Goal: Task Accomplishment & Management: Use online tool/utility

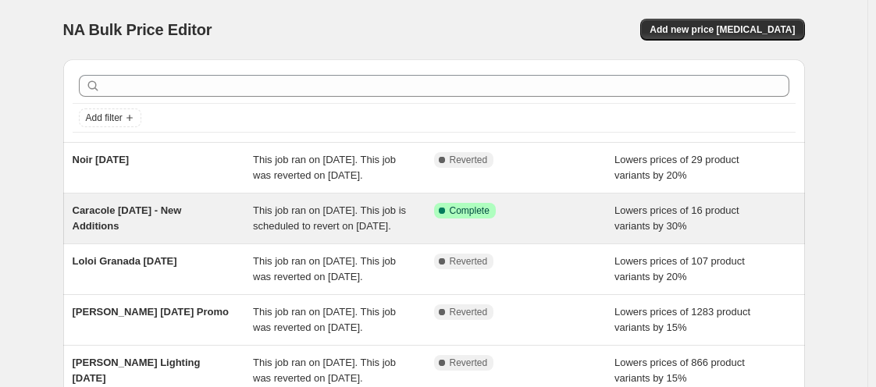
click at [229, 234] on div "Caracole [DATE] - New Additions" at bounding box center [163, 218] width 181 height 31
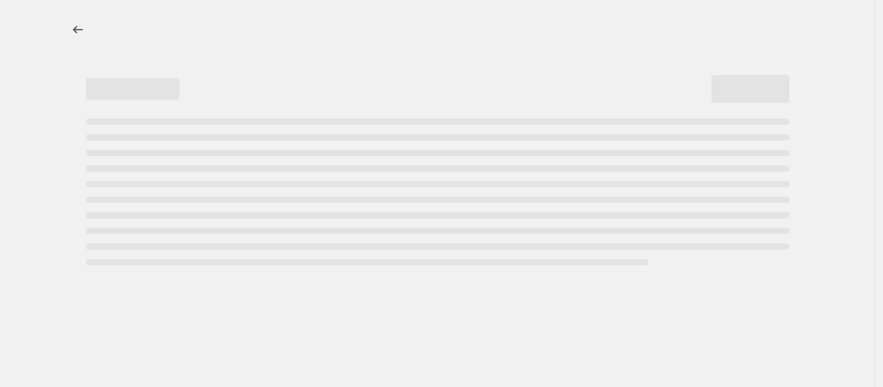
select select "percentage"
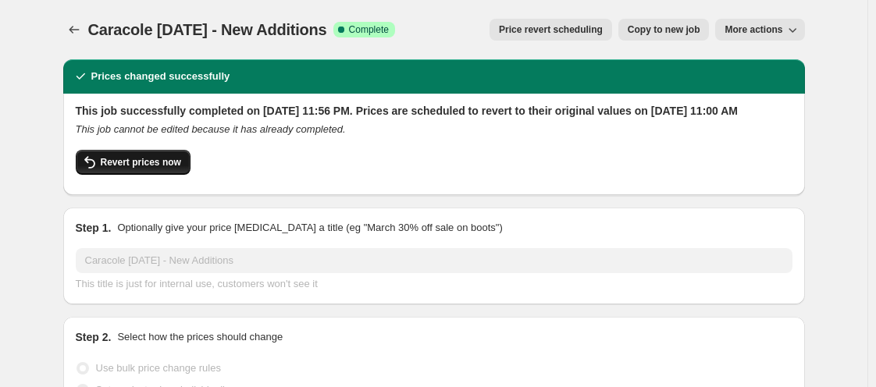
click at [119, 169] on span "Revert prices now" at bounding box center [141, 162] width 80 height 12
checkbox input "false"
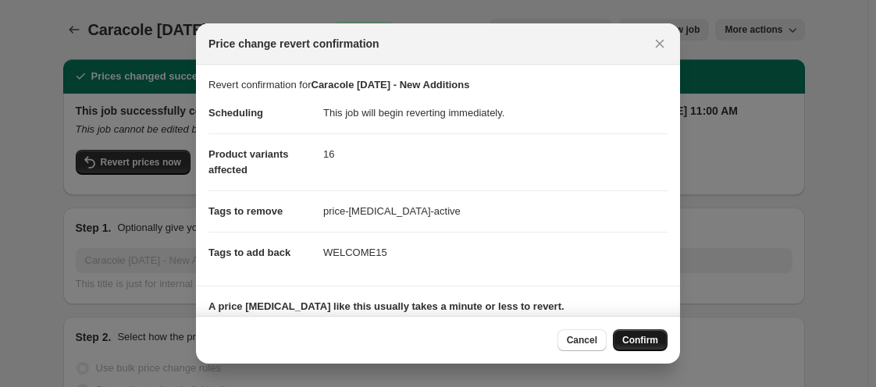
click at [656, 347] on button "Confirm" at bounding box center [640, 340] width 55 height 22
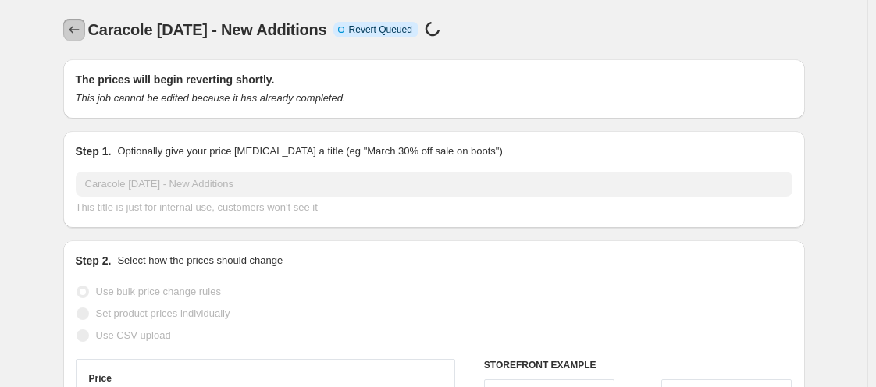
click at [82, 31] on icon "Price change jobs" at bounding box center [74, 30] width 16 height 16
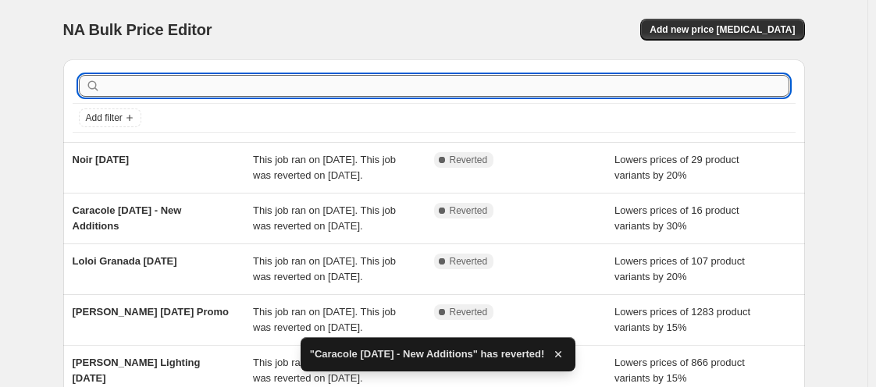
click at [202, 88] on input "text" at bounding box center [446, 86] width 685 height 22
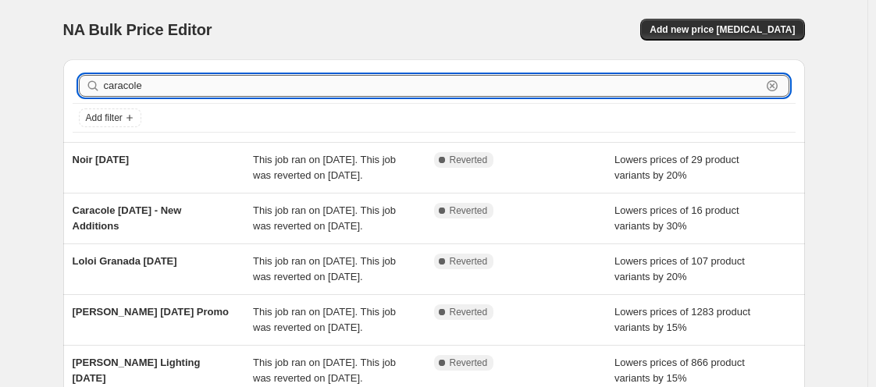
type input "caracole"
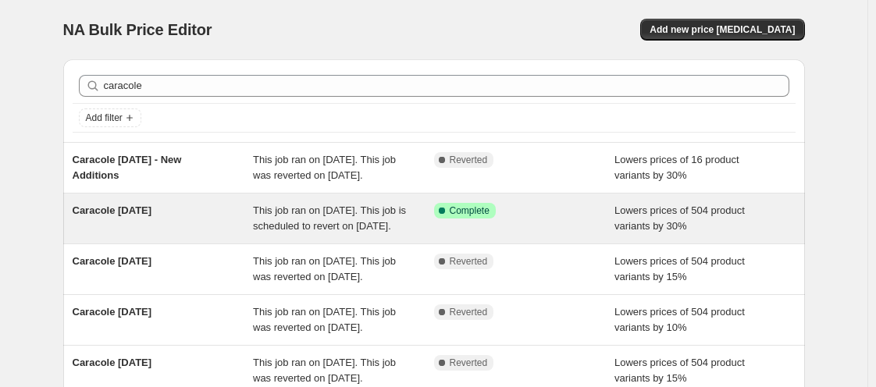
click at [173, 234] on div "Caracole Labor Day 2025" at bounding box center [163, 218] width 181 height 31
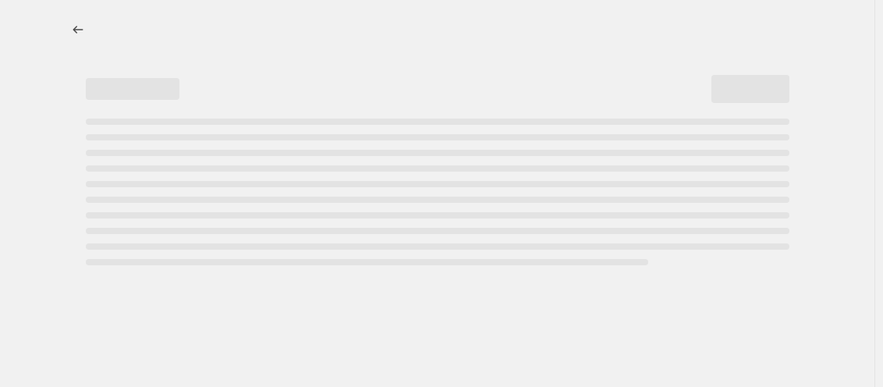
select select "percentage"
select select "vendor"
select select "tag"
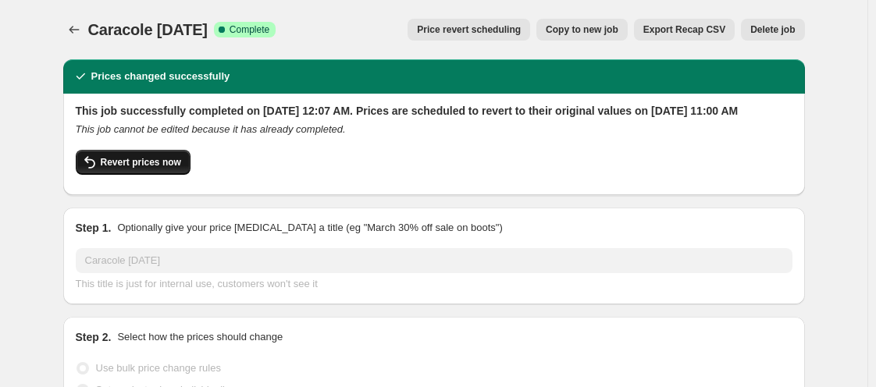
click at [99, 172] on icon "button" at bounding box center [89, 162] width 19 height 19
checkbox input "false"
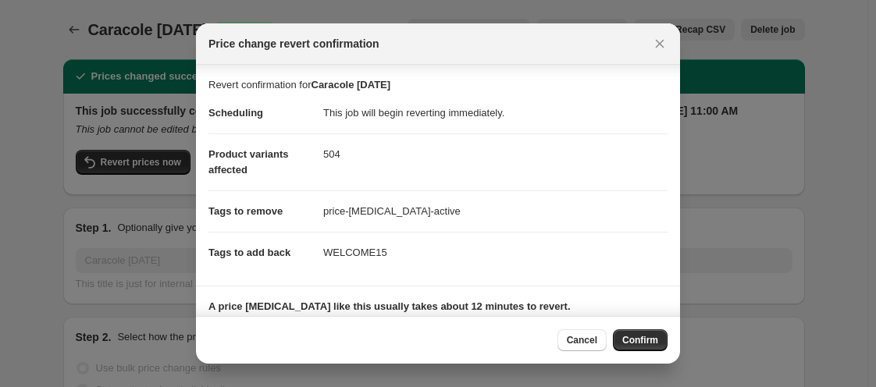
scroll to position [126, 0]
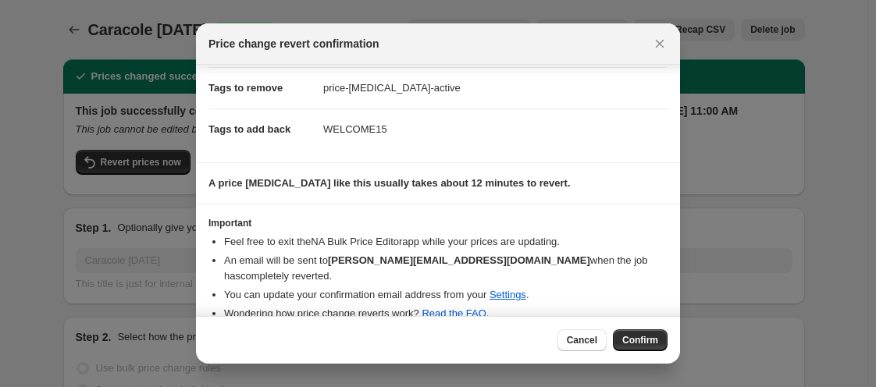
click at [679, 300] on div "Revert confirmation for Caracole Labor Day 2025 Scheduling This job will begin …" at bounding box center [438, 190] width 484 height 251
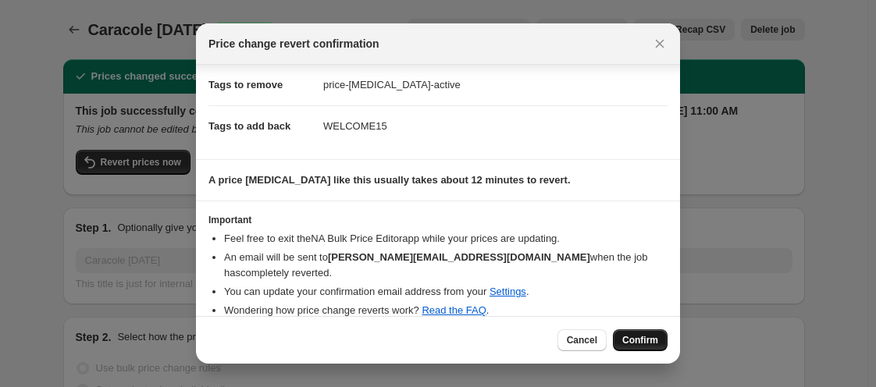
click at [649, 329] on button "Confirm" at bounding box center [640, 340] width 55 height 22
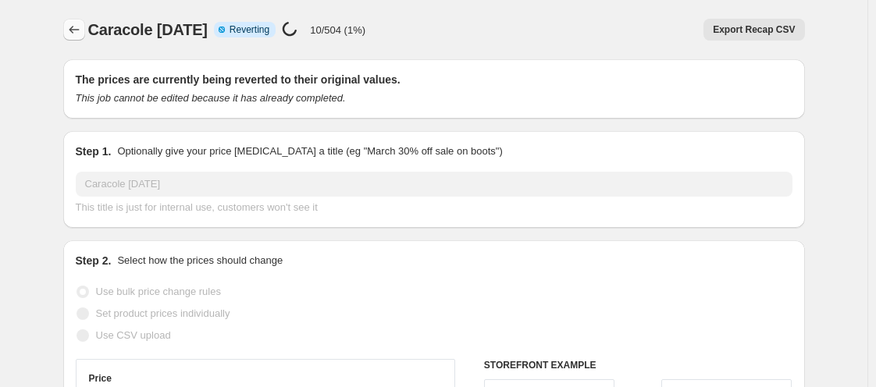
click at [82, 29] on icon "Price change jobs" at bounding box center [74, 30] width 16 height 16
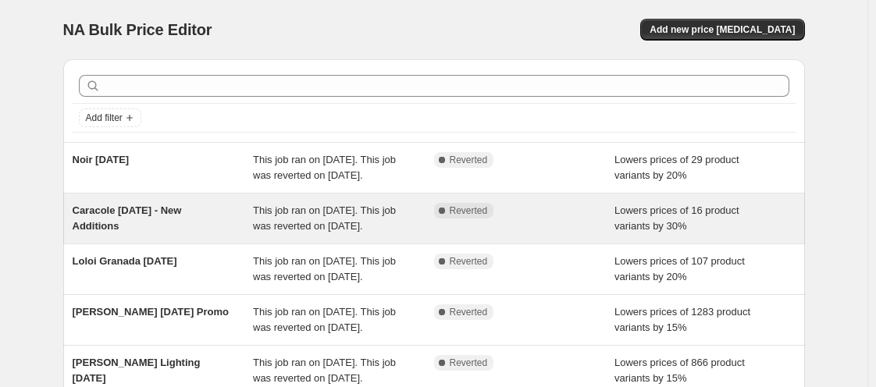
click at [248, 234] on div "Caracole [DATE] - New Additions" at bounding box center [163, 218] width 181 height 31
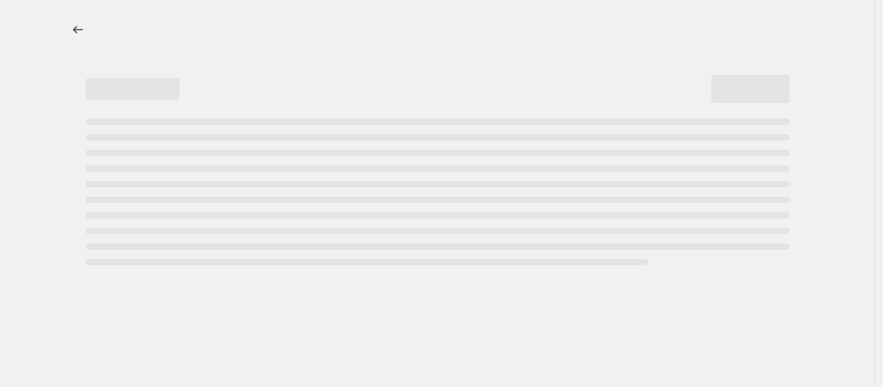
select select "percentage"
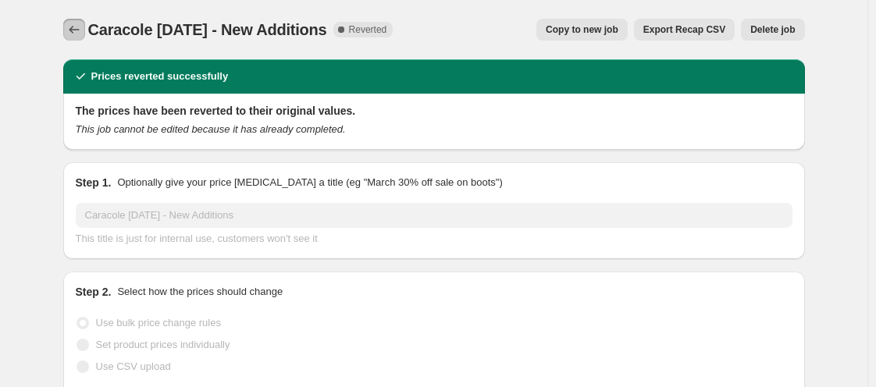
click at [69, 20] on button "Price change jobs" at bounding box center [74, 30] width 22 height 22
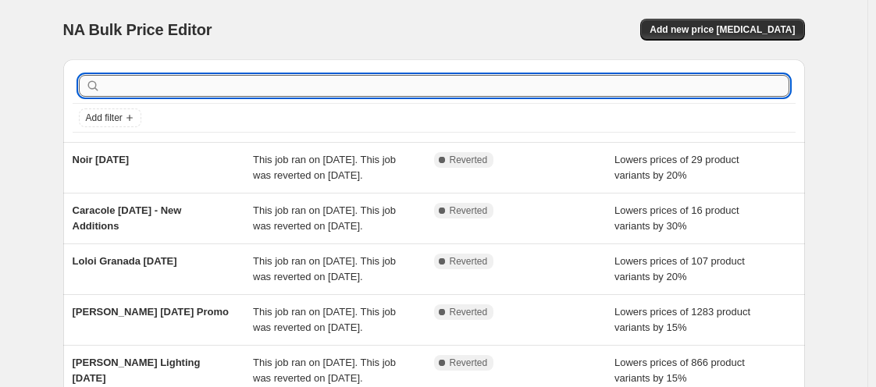
click at [228, 94] on input "text" at bounding box center [446, 86] width 685 height 22
type input "caracole"
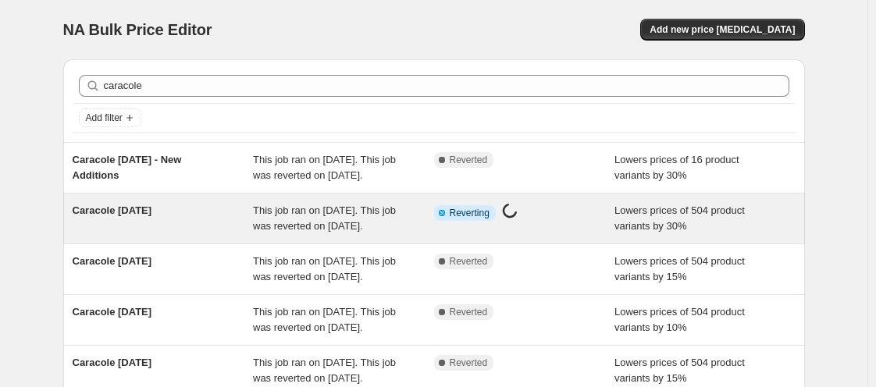
click at [165, 234] on div "Caracole Labor Day 2025" at bounding box center [163, 218] width 181 height 31
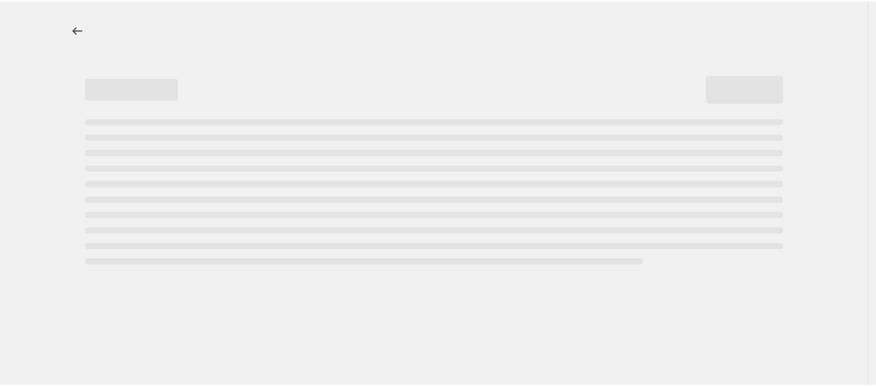
select select "percentage"
select select "vendor"
select select "tag"
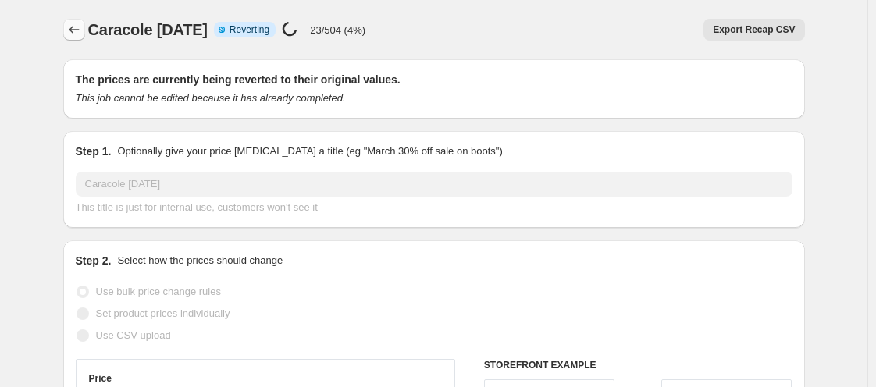
click at [80, 29] on icon "Price change jobs" at bounding box center [74, 30] width 16 height 16
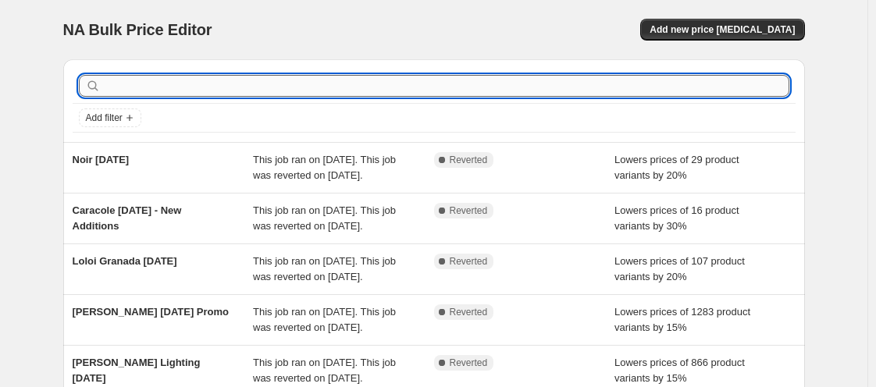
click at [175, 88] on input "text" at bounding box center [446, 86] width 685 height 22
type input "caracole"
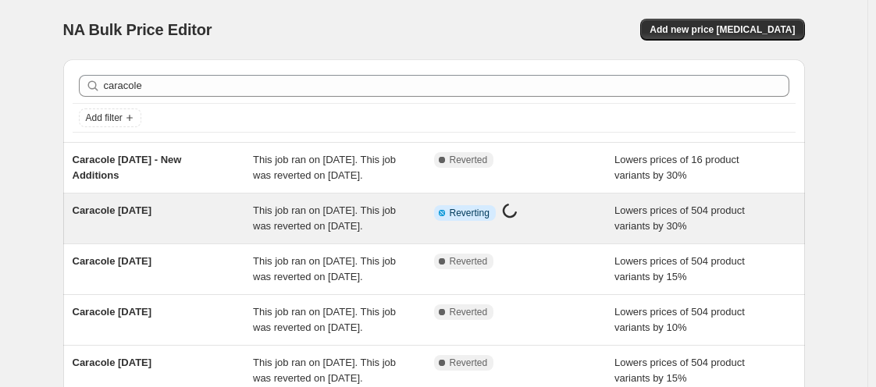
click at [152, 216] on span "Caracole Labor Day 2025" at bounding box center [113, 210] width 80 height 12
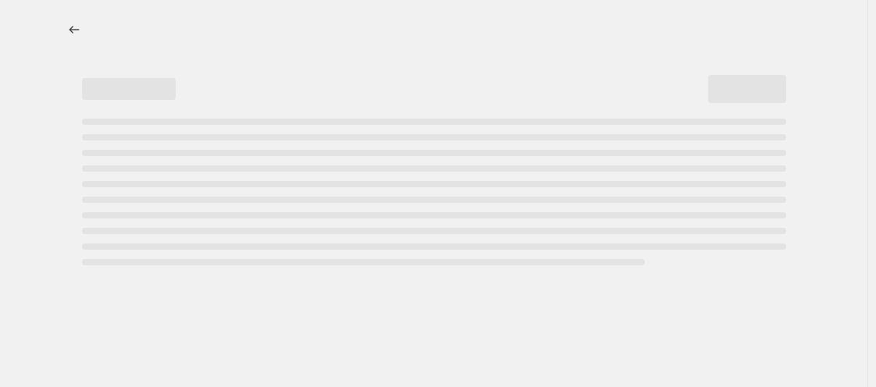
select select "percentage"
select select "vendor"
select select "tag"
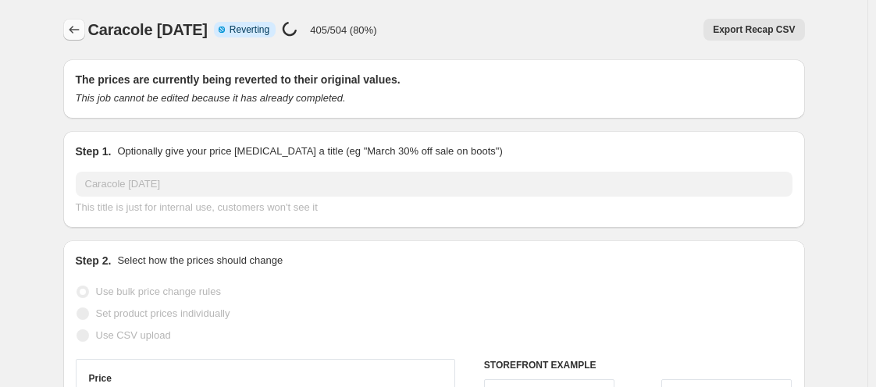
click at [84, 19] on button "Price change jobs" at bounding box center [74, 30] width 22 height 22
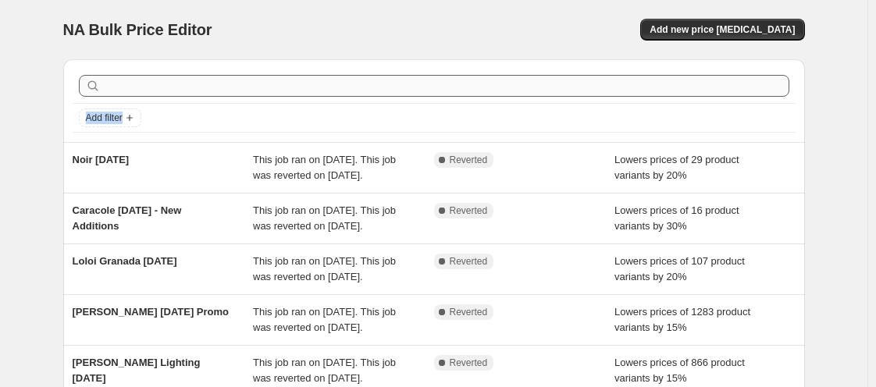
drag, startPoint x: 375, startPoint y: 110, endPoint x: 358, endPoint y: 85, distance: 29.9
click at [358, 85] on div "Add filter" at bounding box center [434, 101] width 723 height 64
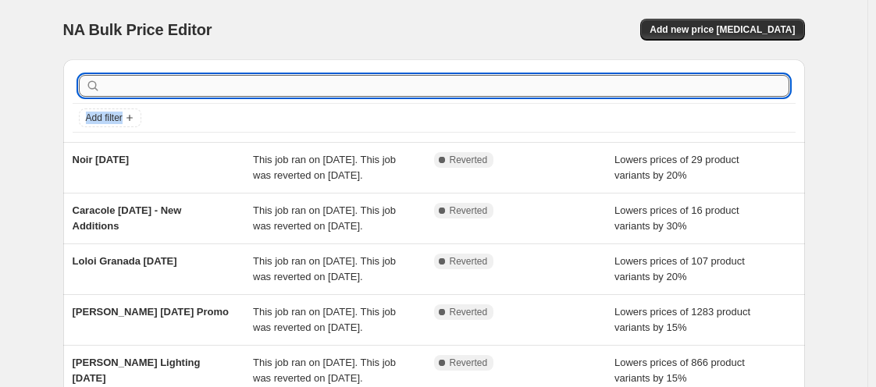
click at [358, 85] on input "text" at bounding box center [446, 86] width 685 height 22
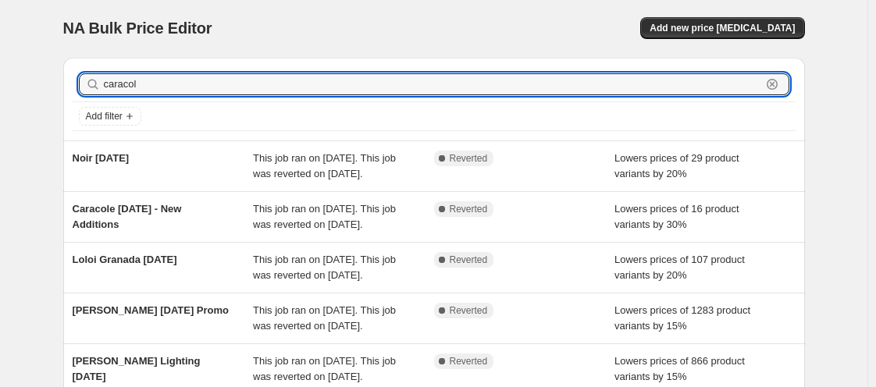
type input "caracole"
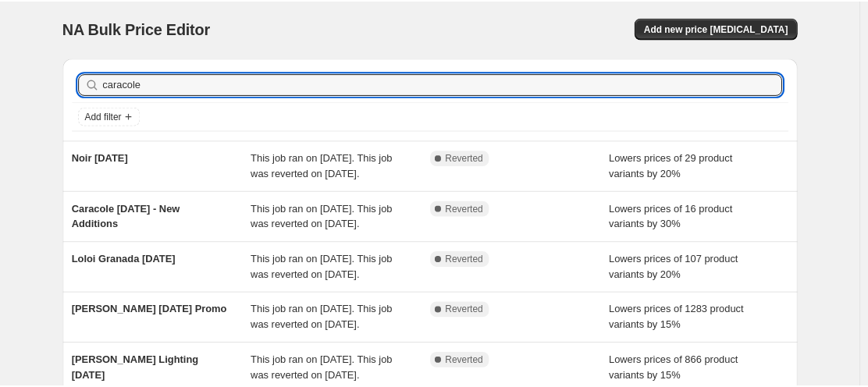
scroll to position [0, 0]
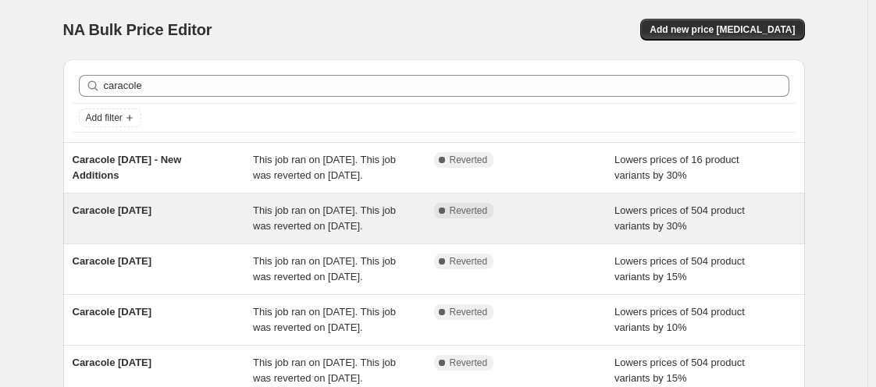
click at [153, 234] on div "Caracole Labor Day 2025" at bounding box center [163, 218] width 181 height 31
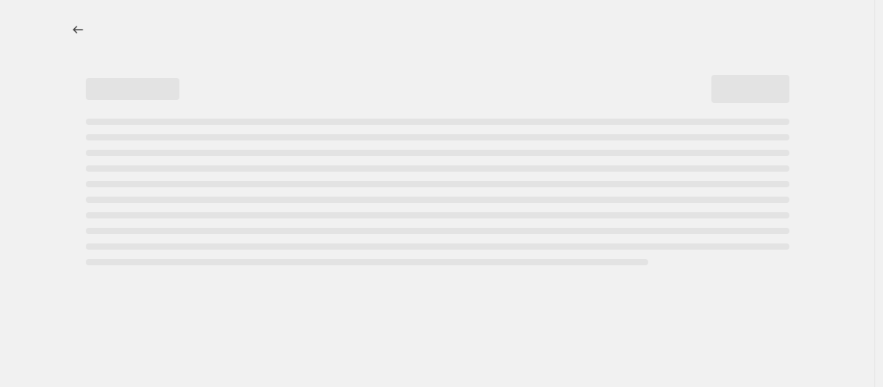
select select "percentage"
select select "vendor"
select select "tag"
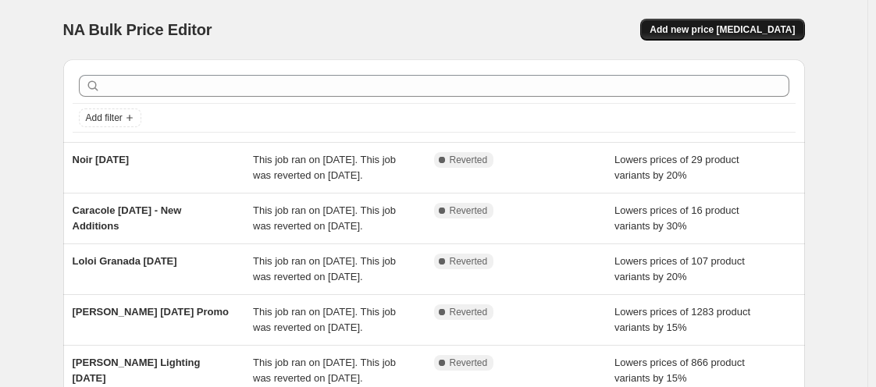
click at [706, 30] on span "Add new price [MEDICAL_DATA]" at bounding box center [721, 29] width 145 height 12
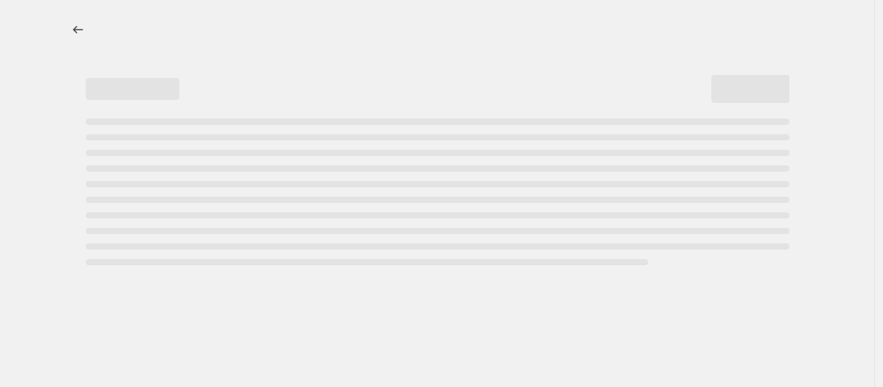
select select "percentage"
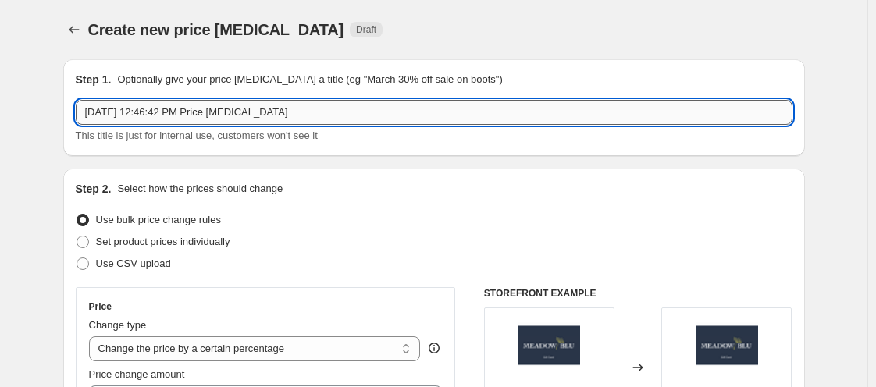
click at [128, 123] on input "Sep 4, 2025, 12:46:42 PM Price change job" at bounding box center [434, 112] width 716 height 25
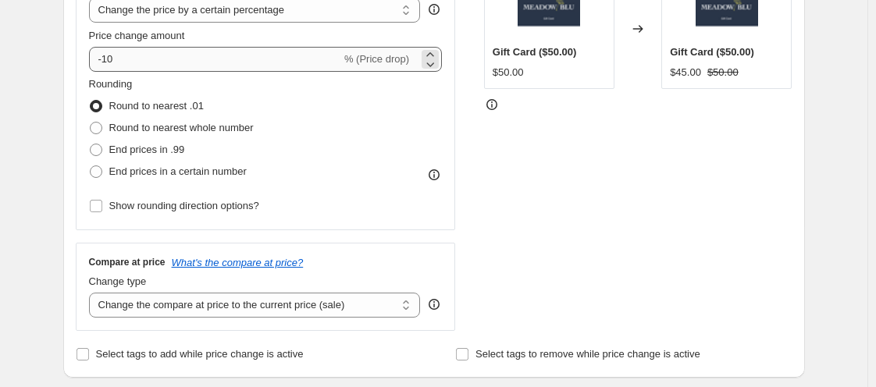
type input "Caracole [DATE] extended"
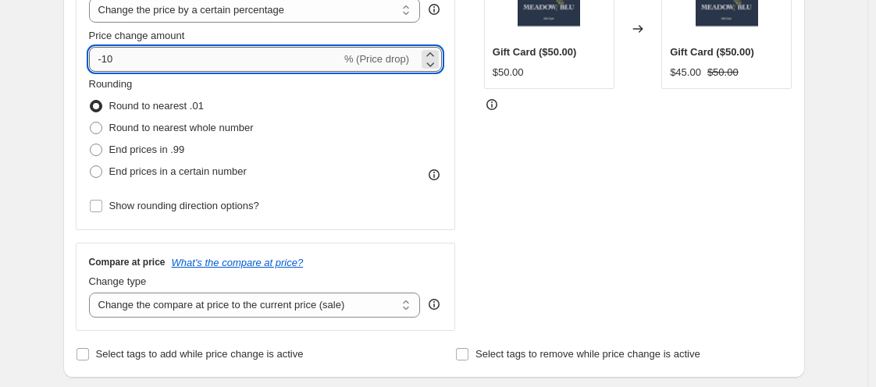
click at [118, 52] on input "-10" at bounding box center [215, 59] width 252 height 25
type input "-1"
type input "-20"
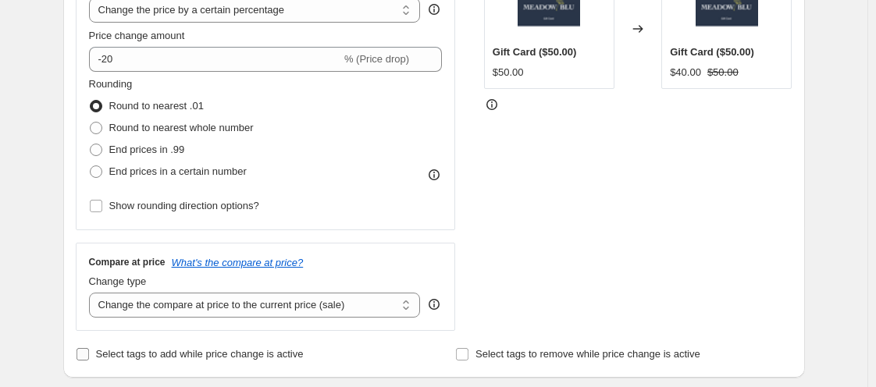
click at [86, 357] on input "Select tags to add while price change is active" at bounding box center [82, 354] width 12 height 12
checkbox input "true"
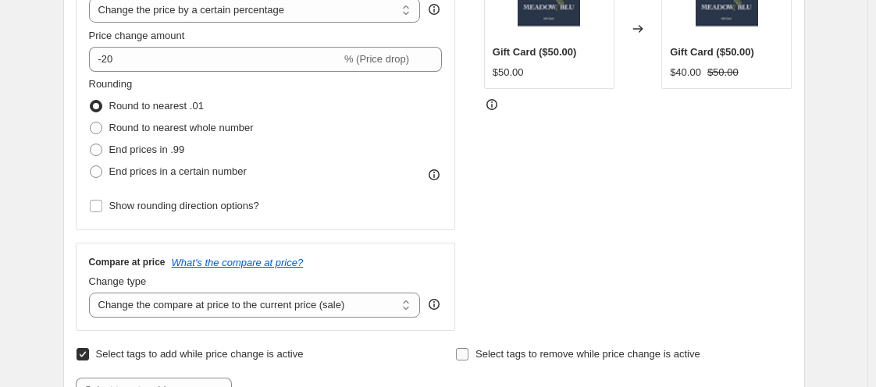
click at [466, 357] on input "Select tags to remove while price change is active" at bounding box center [462, 354] width 12 height 12
checkbox input "true"
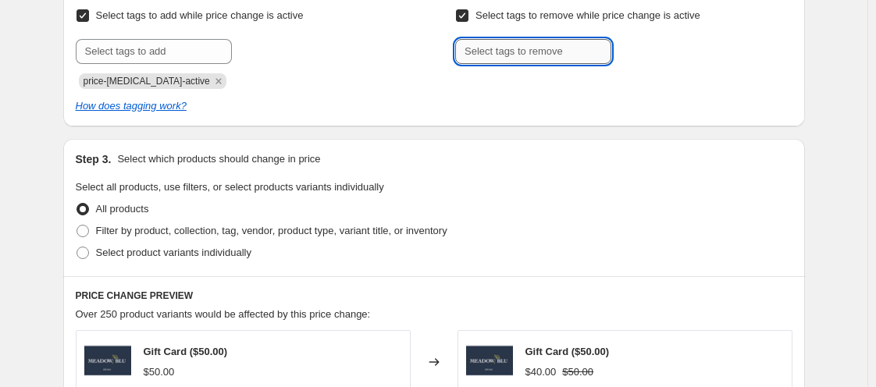
click at [563, 52] on input "text" at bounding box center [533, 51] width 156 height 25
type input "WELCOME15"
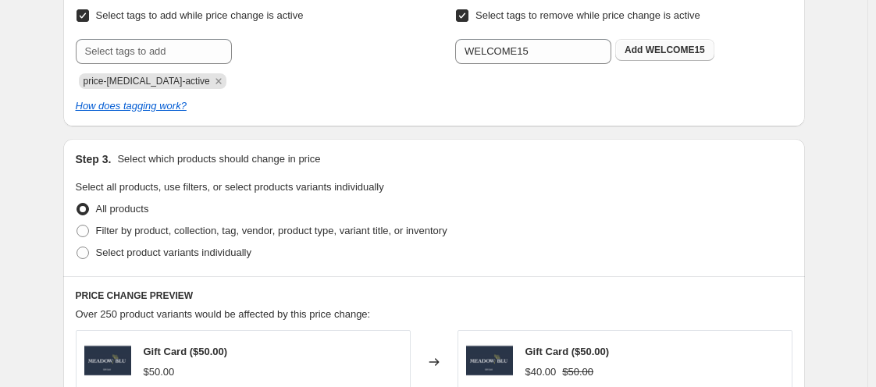
click at [706, 46] on button "Add WELCOME15" at bounding box center [664, 50] width 99 height 22
click at [81, 227] on span at bounding box center [82, 231] width 12 height 12
click at [77, 226] on input "Filter by product, collection, tag, vendor, product type, variant title, or inv…" at bounding box center [76, 225] width 1 height 1
radio input "true"
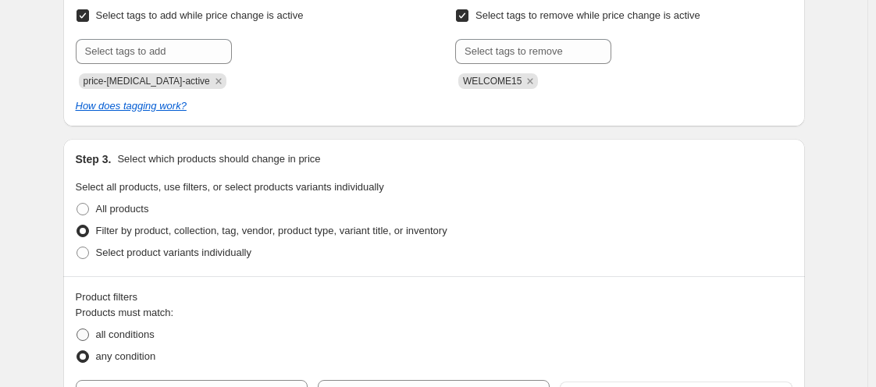
click at [146, 335] on span "all conditions" at bounding box center [125, 335] width 59 height 12
click at [77, 329] on input "all conditions" at bounding box center [76, 329] width 1 height 1
radio input "true"
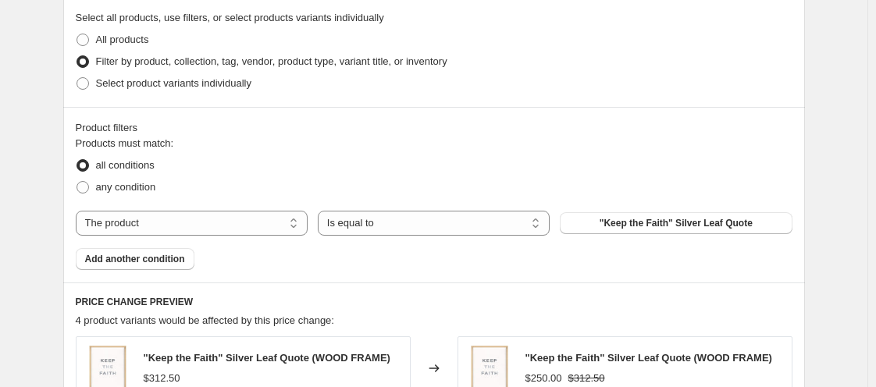
scroll to position [865, 0]
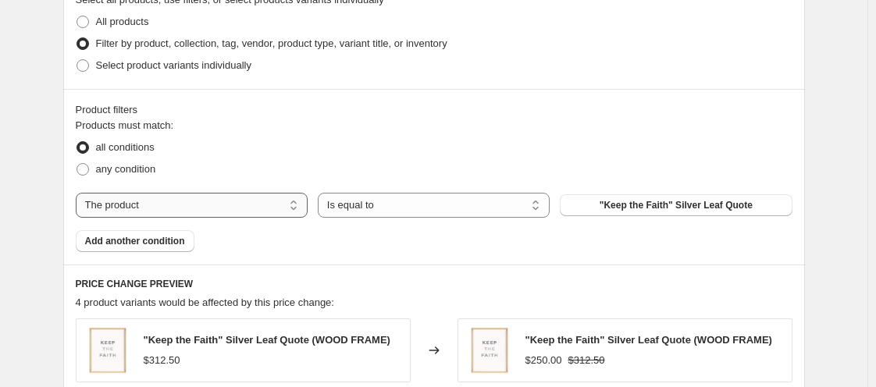
click at [201, 206] on select "The product The product's collection The product's tag The product's vendor The…" at bounding box center [192, 205] width 232 height 25
select select "vendor"
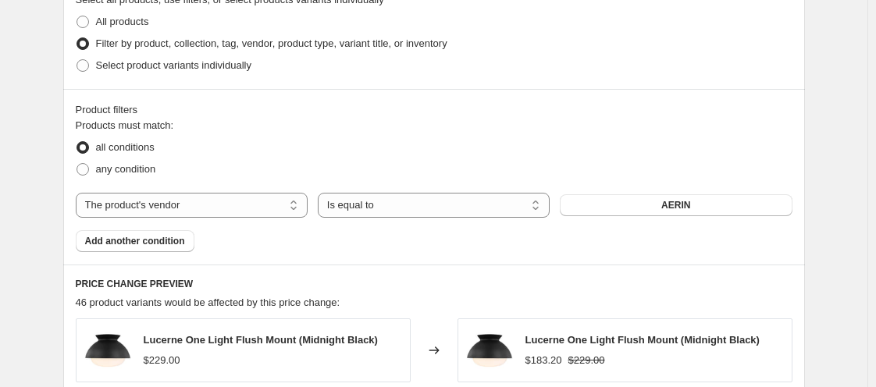
click at [683, 204] on span "AERIN" at bounding box center [675, 205] width 29 height 12
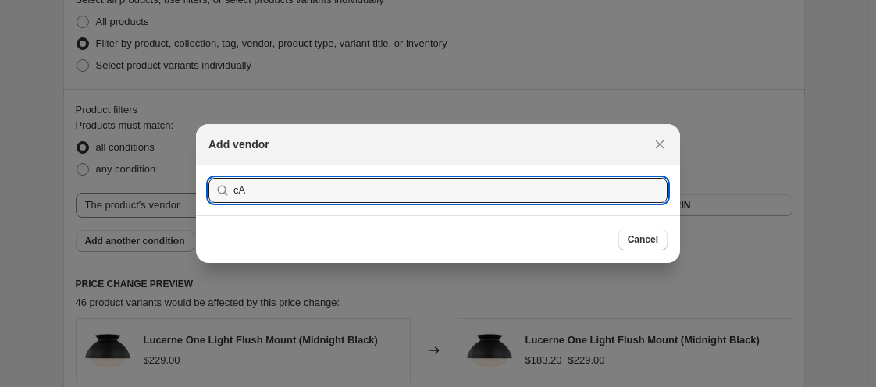
type input "c"
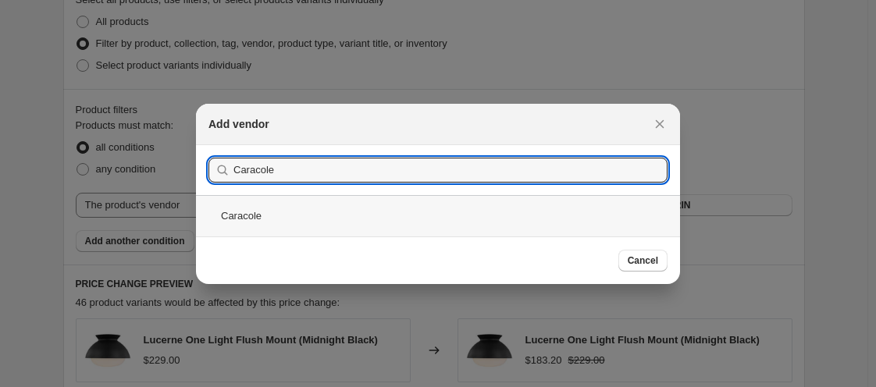
type input "Caracole"
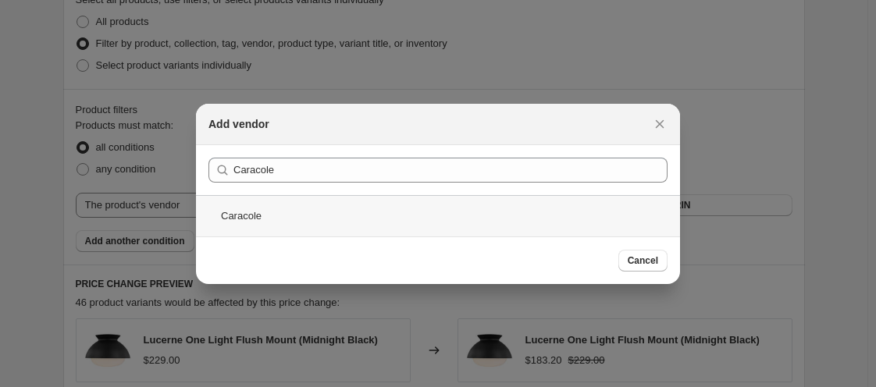
click at [267, 220] on div "Caracole" at bounding box center [438, 215] width 484 height 41
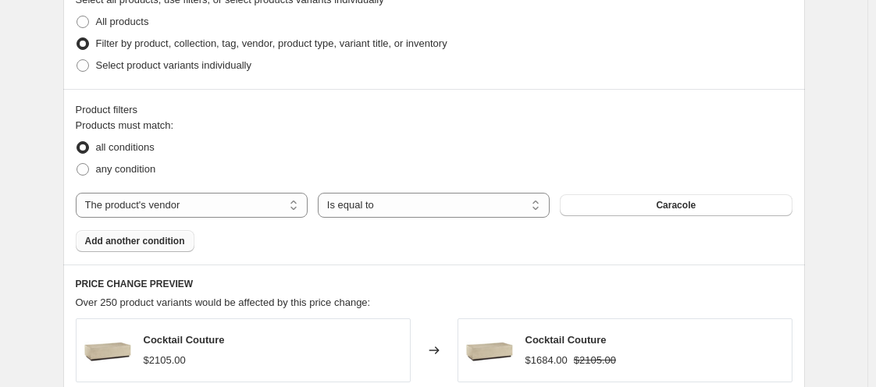
click at [138, 241] on span "Add another condition" at bounding box center [135, 241] width 100 height 12
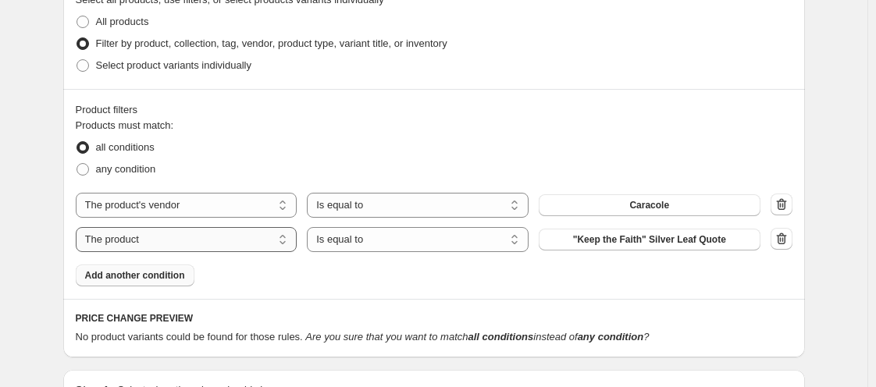
click at [138, 241] on select "The product The product's collection The product's tag The product's vendor The…" at bounding box center [187, 239] width 222 height 25
select select "tag"
click at [624, 237] on span "102424-003Disco" at bounding box center [649, 239] width 76 height 12
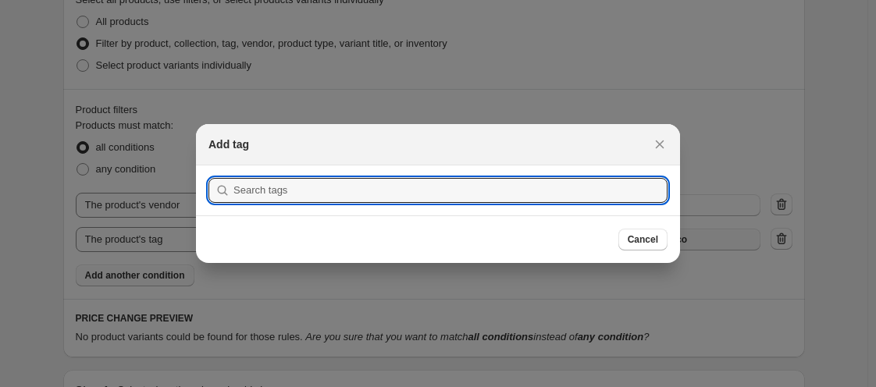
scroll to position [0, 0]
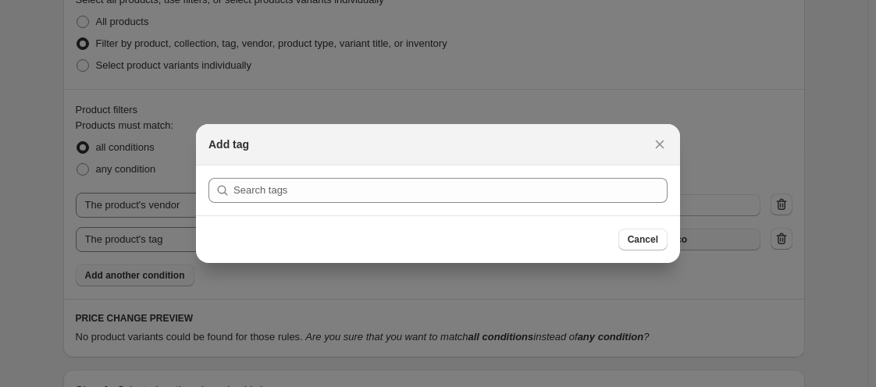
click at [624, 237] on button "Cancel" at bounding box center [642, 240] width 49 height 22
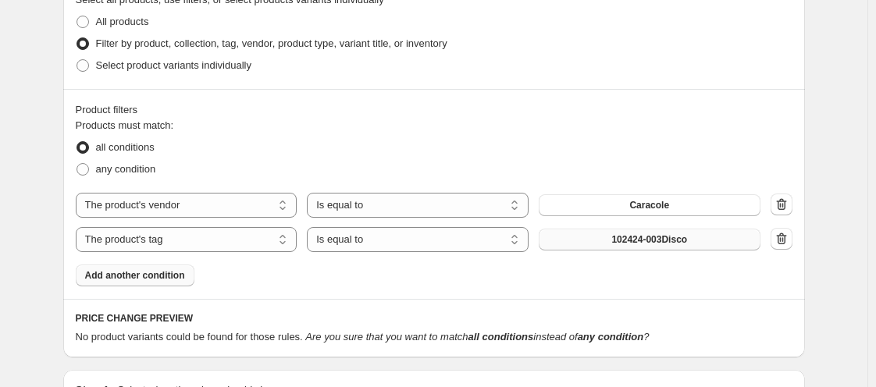
click at [624, 237] on span "102424-003Disco" at bounding box center [649, 239] width 76 height 12
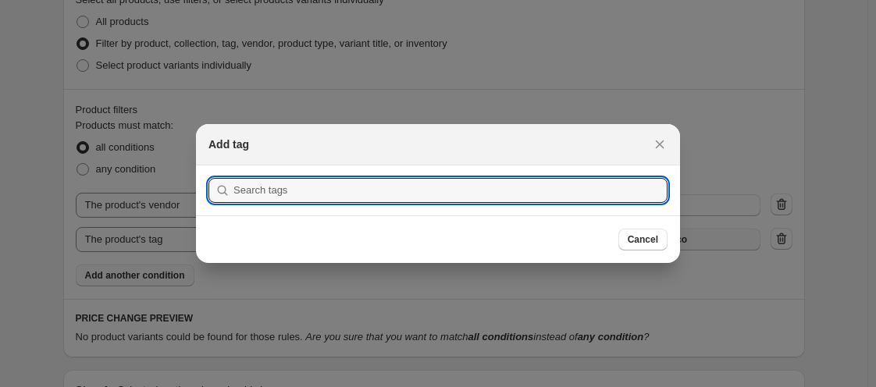
scroll to position [0, 0]
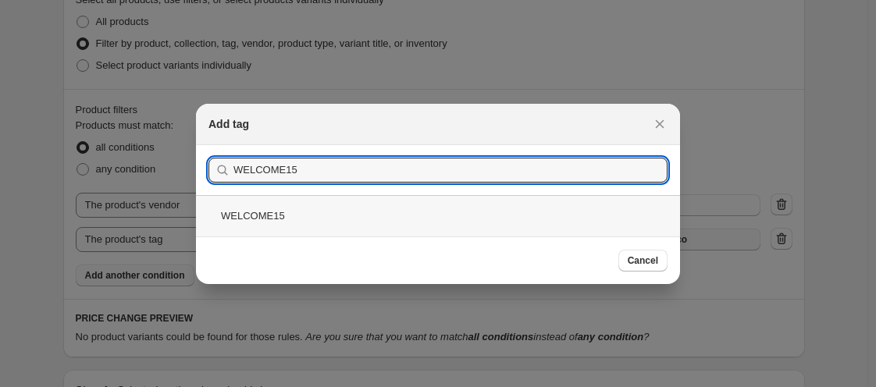
type input "WELCOME15"
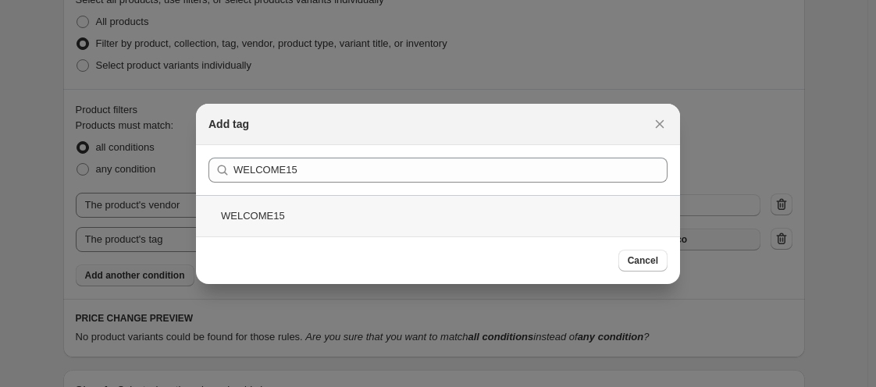
click at [350, 214] on div "WELCOME15" at bounding box center [438, 215] width 484 height 41
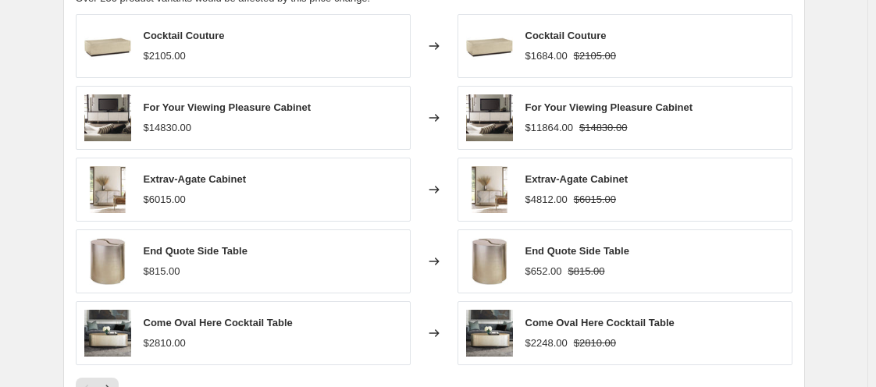
scroll to position [1467, 0]
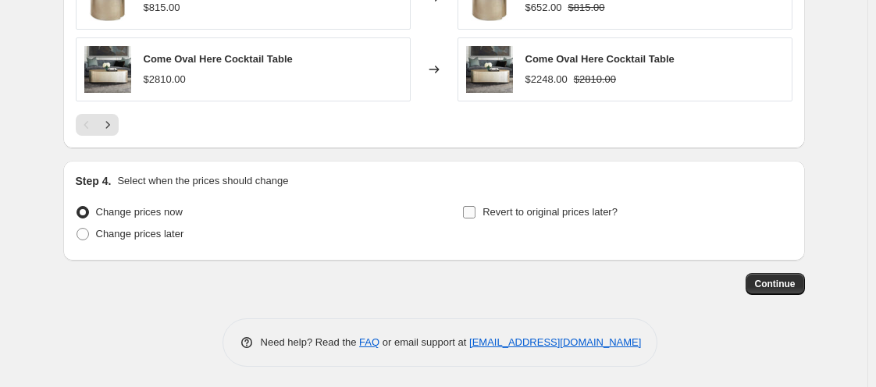
click at [475, 209] on input "Revert to original prices later?" at bounding box center [469, 212] width 12 height 12
checkbox input "true"
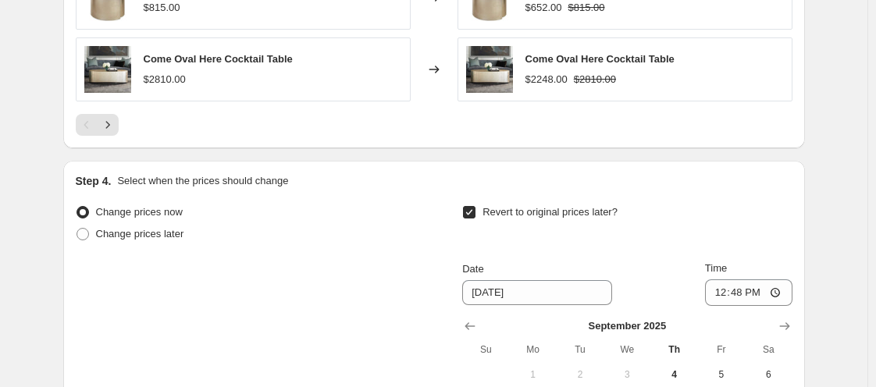
scroll to position [1733, 0]
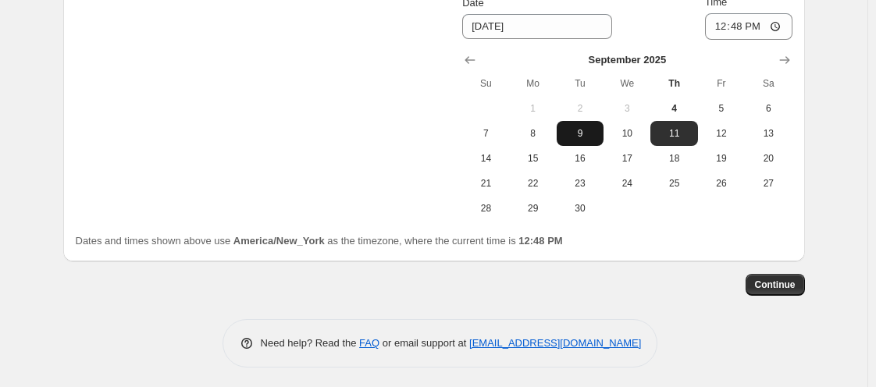
click at [566, 130] on button "9" at bounding box center [579, 133] width 47 height 25
type input "[DATE]"
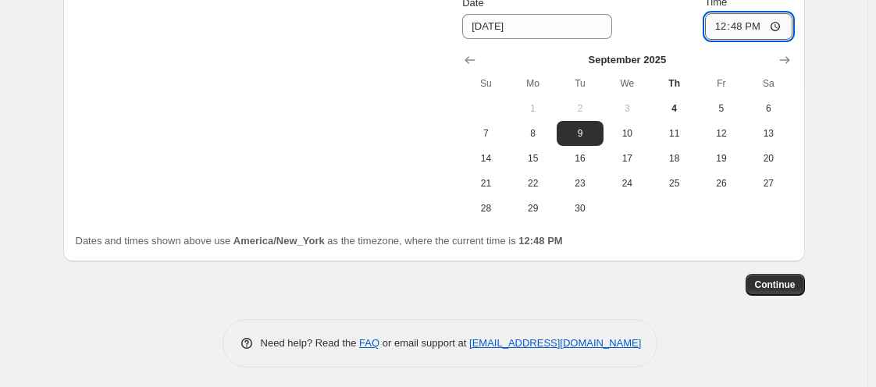
click at [727, 19] on input "12:48" at bounding box center [748, 26] width 87 height 27
type input "11:00"
click at [770, 275] on button "Continue" at bounding box center [774, 285] width 59 height 22
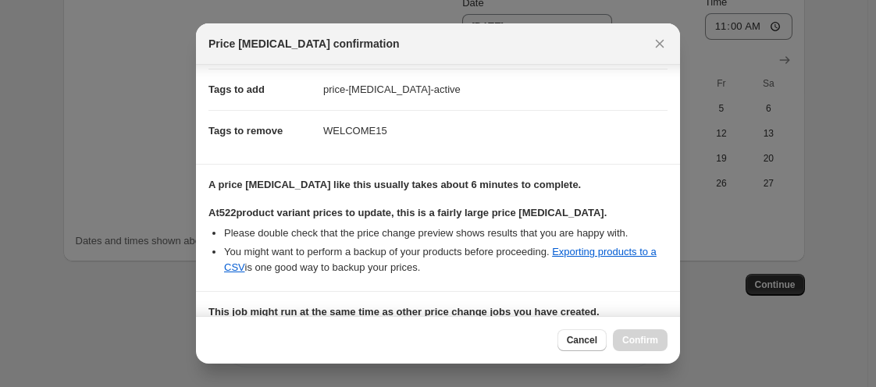
scroll to position [440, 0]
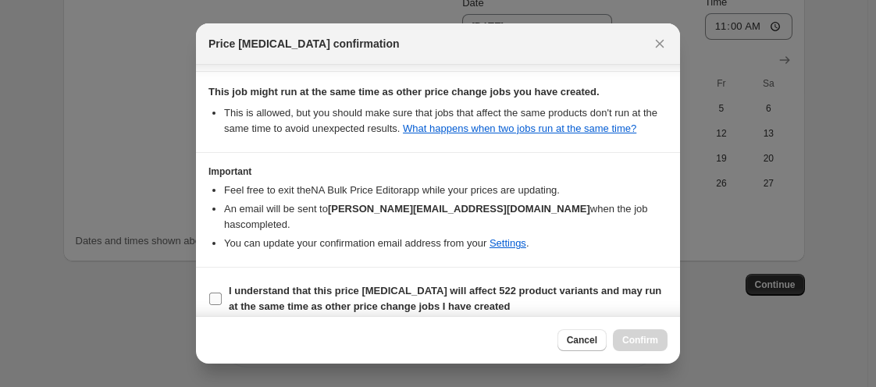
click at [209, 293] on input "I understand that this price change job will affect 522 product variants and ma…" at bounding box center [215, 299] width 12 height 12
checkbox input "true"
click at [638, 344] on span "Confirm" at bounding box center [640, 340] width 36 height 12
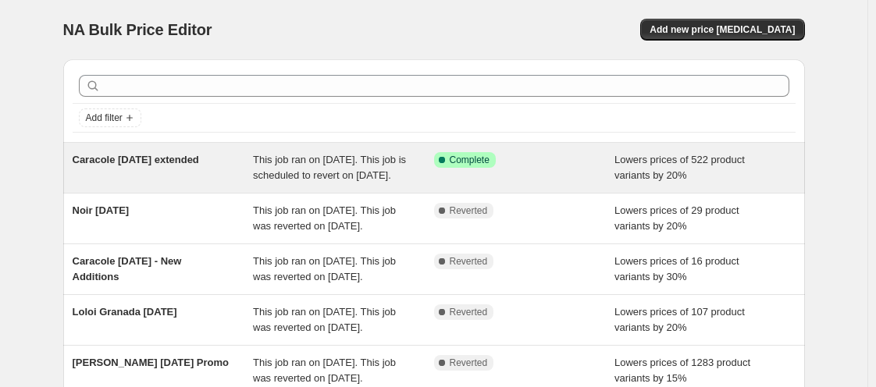
click at [290, 181] on span "This job ran on [DATE]. This job is scheduled to revert on [DATE]." at bounding box center [329, 167] width 153 height 27
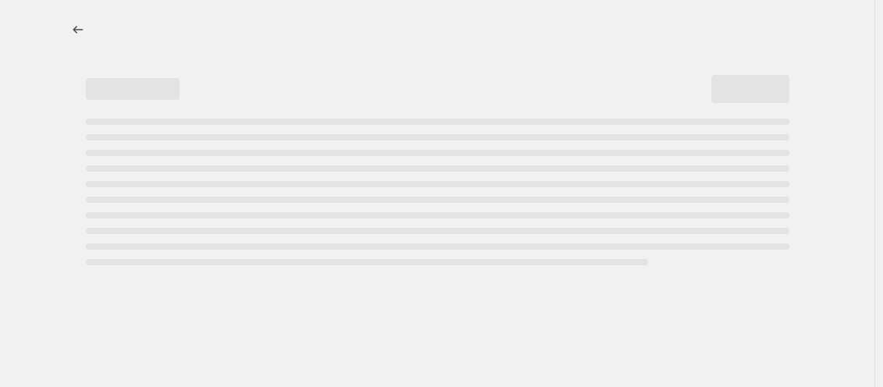
select select "percentage"
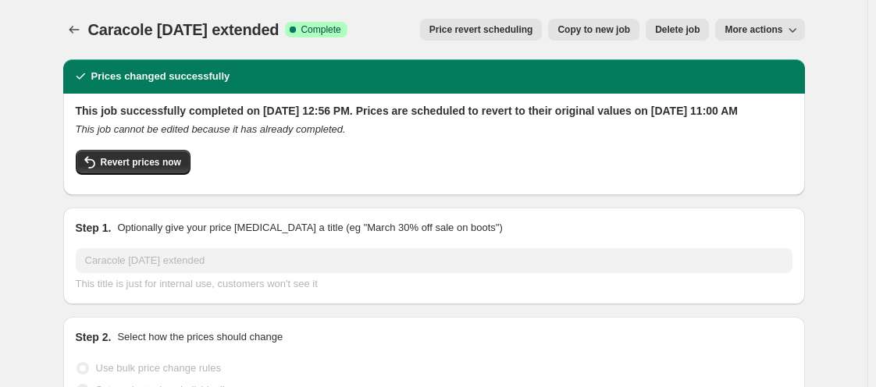
select select "vendor"
select select "tag"
click at [593, 30] on span "Copy to new job" at bounding box center [593, 29] width 73 height 12
select select "percentage"
select select "vendor"
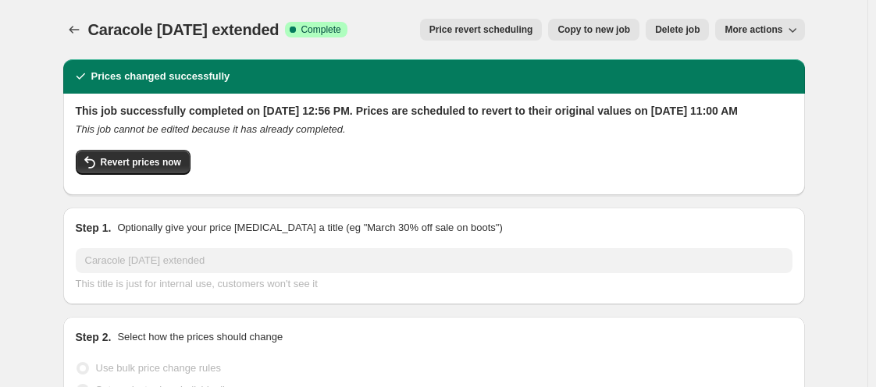
select select "tag"
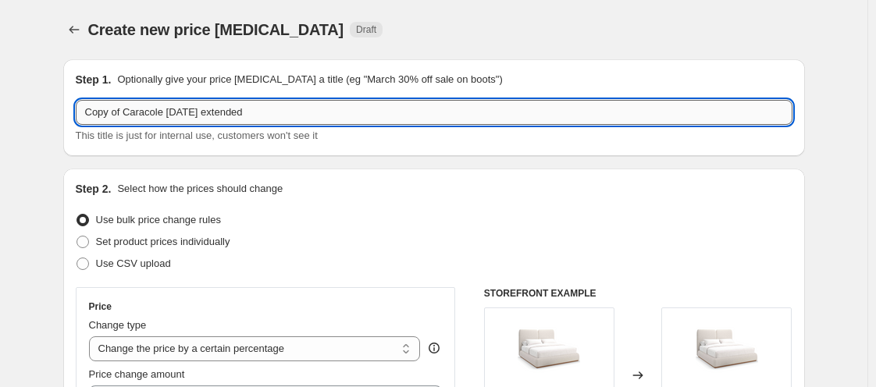
click at [201, 121] on input "Copy of Caracole [DATE] extended" at bounding box center [434, 112] width 716 height 25
click at [125, 110] on input "Copy of Caracole [DATE] extended" at bounding box center [434, 112] width 716 height 25
click at [294, 108] on input "Caracole [DATE] extended" at bounding box center [434, 112] width 716 height 25
type input "Caracole [DATE] extended - new products"
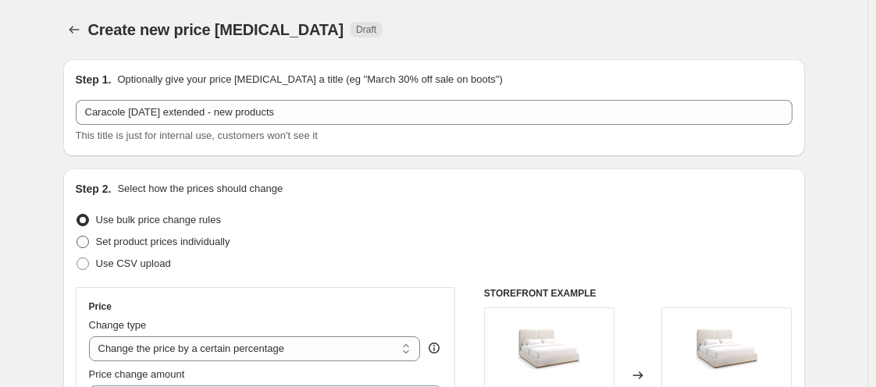
click at [211, 236] on span "Set product prices individually" at bounding box center [163, 242] width 134 height 12
click at [77, 236] on input "Set product prices individually" at bounding box center [76, 236] width 1 height 1
radio input "true"
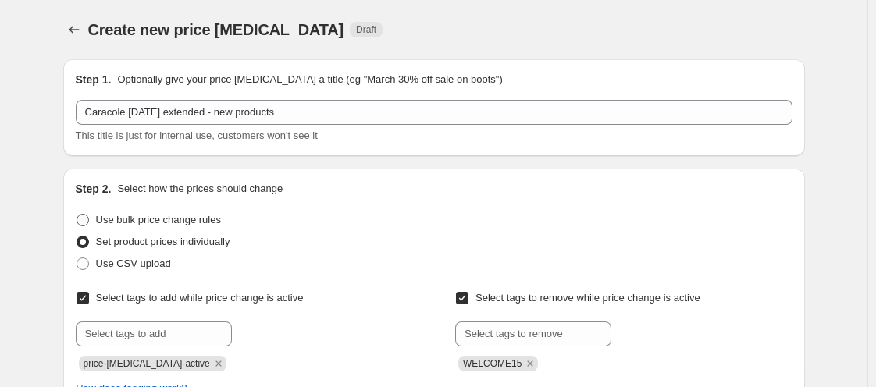
click at [91, 228] on label "Use bulk price change rules" at bounding box center [148, 220] width 145 height 22
click at [77, 215] on input "Use bulk price change rules" at bounding box center [76, 214] width 1 height 1
radio input "true"
select select "percentage"
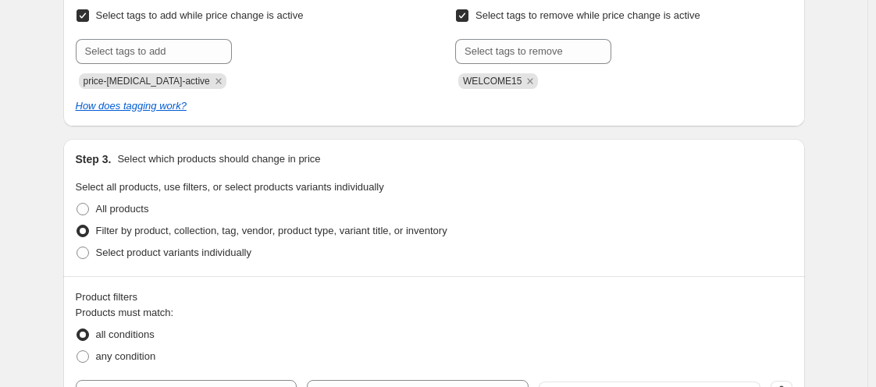
scroll to position [1016, 0]
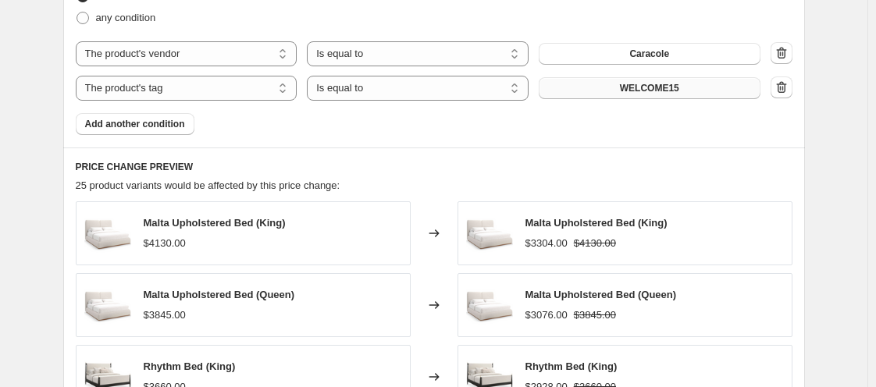
click at [570, 89] on button "WELCOME15" at bounding box center [649, 88] width 222 height 22
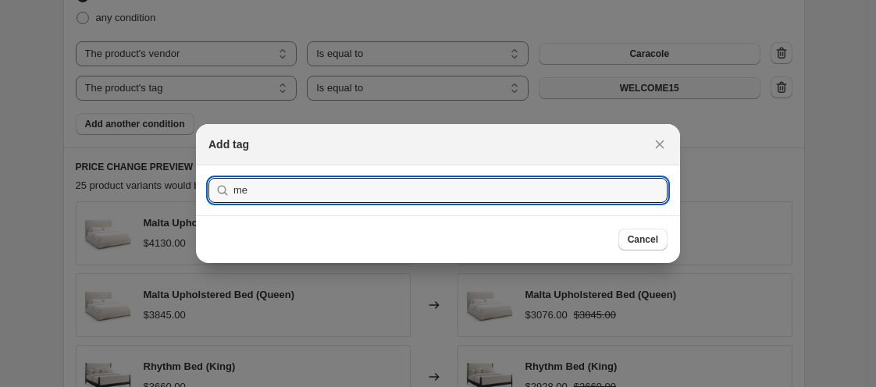
type input "m"
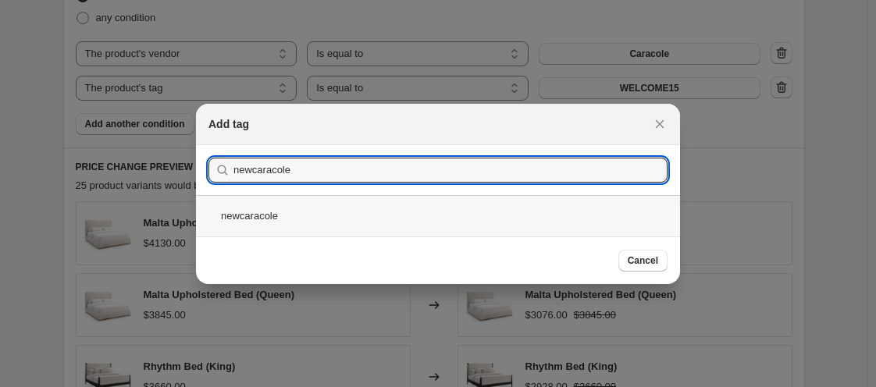
type input "newcaracole"
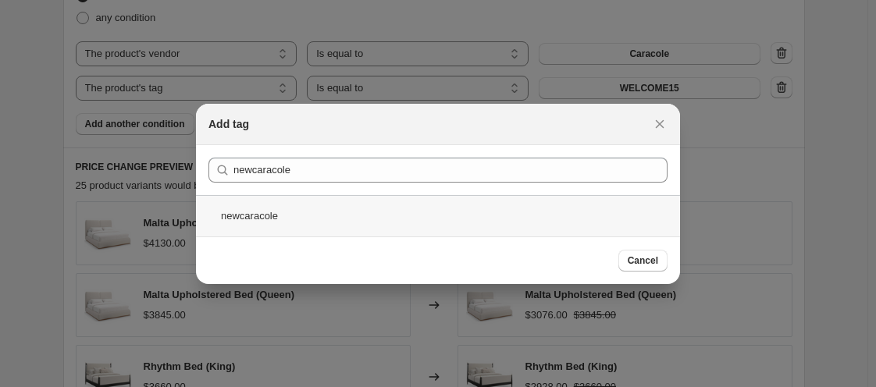
click at [242, 210] on div "newcaracole" at bounding box center [438, 215] width 484 height 41
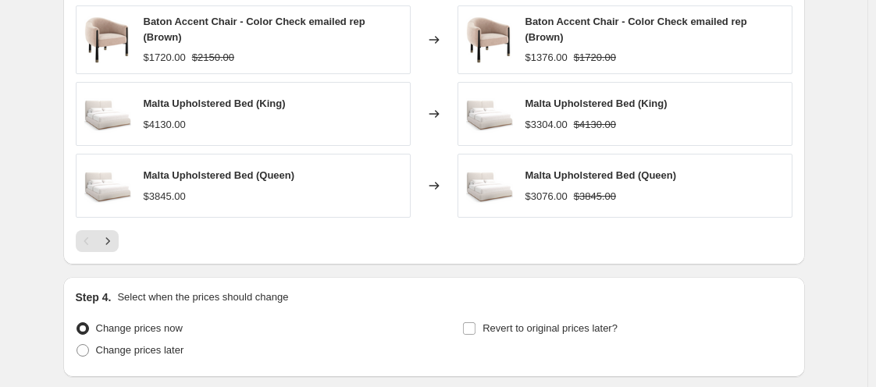
scroll to position [1016, 0]
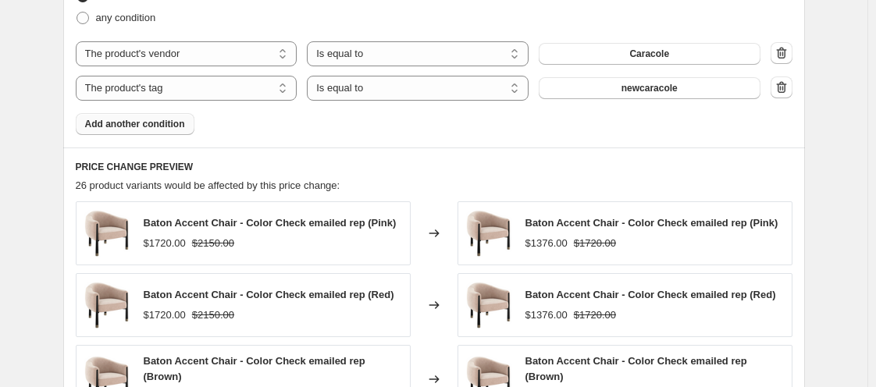
click at [169, 130] on button "Add another condition" at bounding box center [135, 124] width 119 height 22
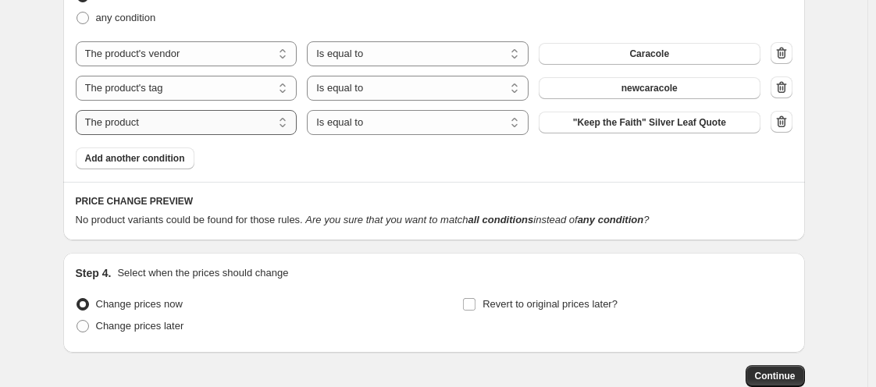
click at [169, 120] on select "The product The product's collection The product's tag The product's vendor The…" at bounding box center [187, 122] width 222 height 25
select select "product_status"
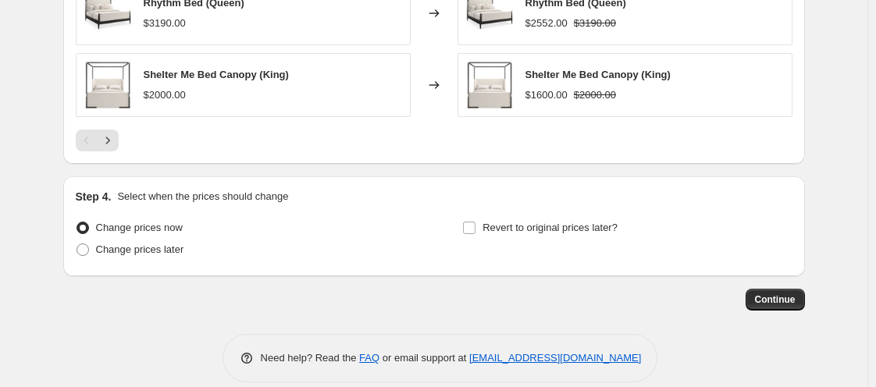
scroll to position [1501, 0]
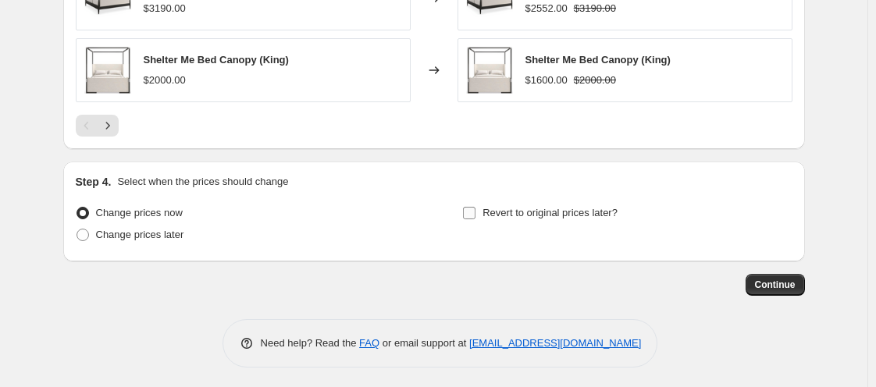
click at [480, 211] on label "Revert to original prices later?" at bounding box center [539, 213] width 155 height 22
click at [475, 211] on input "Revert to original prices later?" at bounding box center [469, 213] width 12 height 12
checkbox input "true"
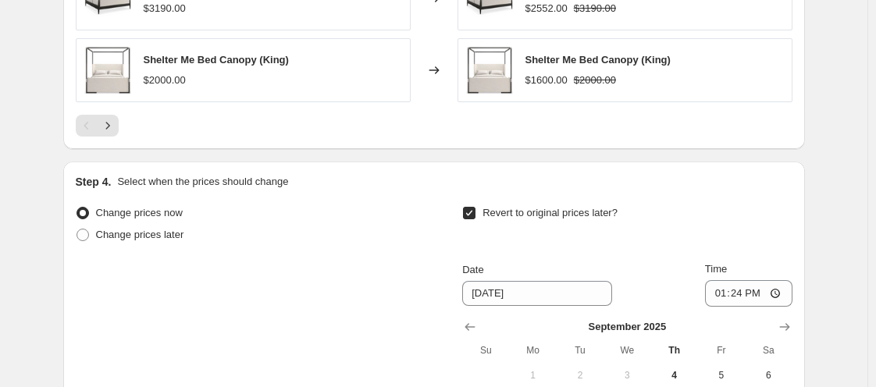
scroll to position [1768, 0]
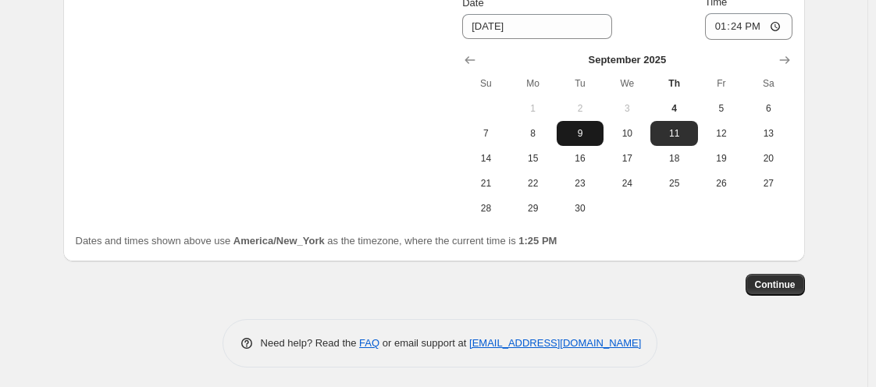
click at [593, 127] on span "9" at bounding box center [580, 133] width 34 height 12
type input "[DATE]"
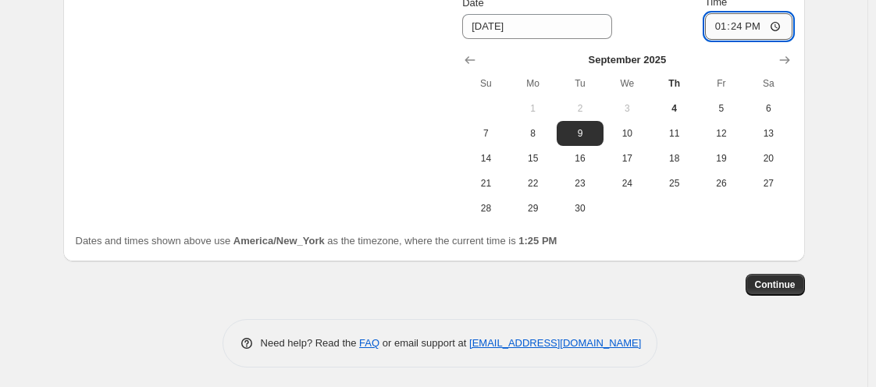
click at [718, 29] on input "13:24" at bounding box center [748, 26] width 87 height 27
type input "11:00"
click at [795, 292] on button "Continue" at bounding box center [774, 285] width 59 height 22
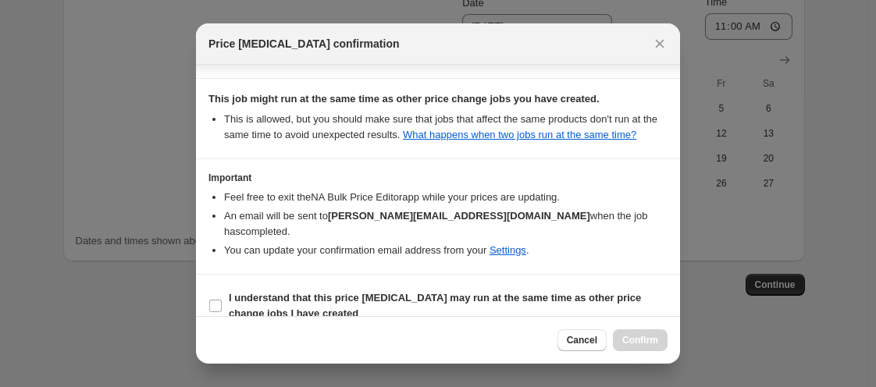
scroll to position [364, 0]
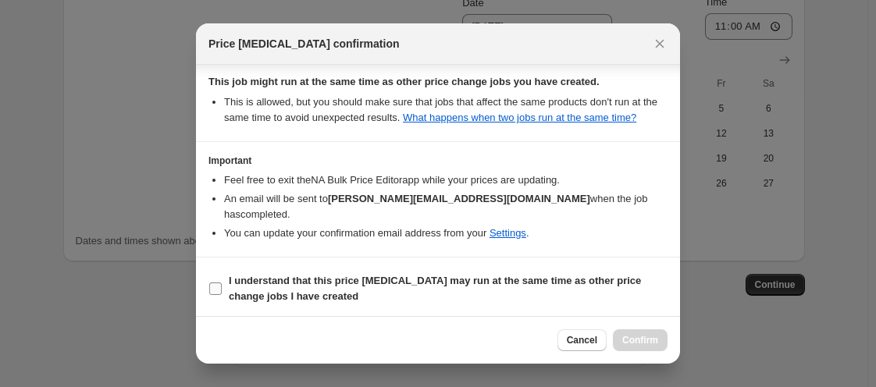
click at [274, 286] on b "I understand that this price [MEDICAL_DATA] may run at the same time as other p…" at bounding box center [435, 288] width 412 height 27
click at [222, 286] on input "I understand that this price [MEDICAL_DATA] may run at the same time as other p…" at bounding box center [215, 289] width 12 height 12
checkbox input "true"
click at [631, 338] on span "Confirm" at bounding box center [640, 340] width 36 height 12
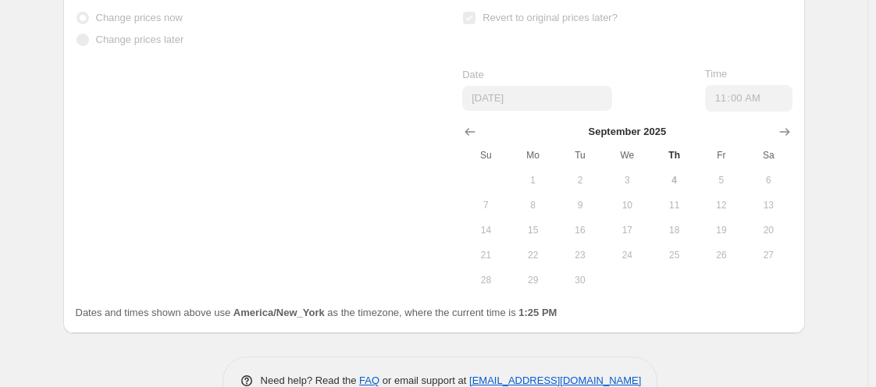
scroll to position [1808, 0]
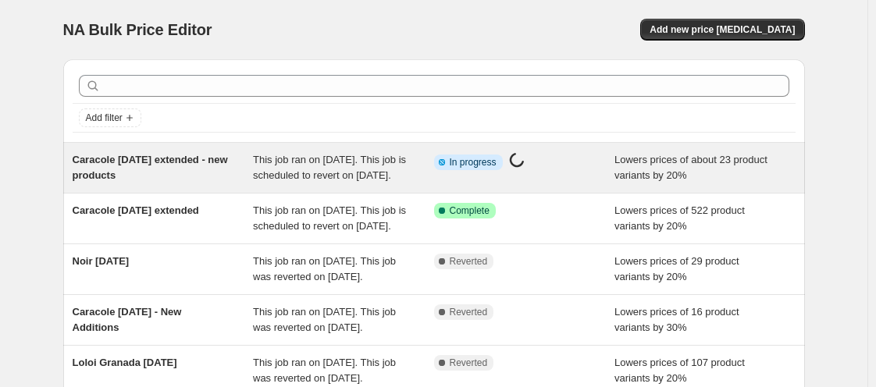
click at [162, 169] on span "Caracole [DATE] extended - new products" at bounding box center [150, 167] width 155 height 27
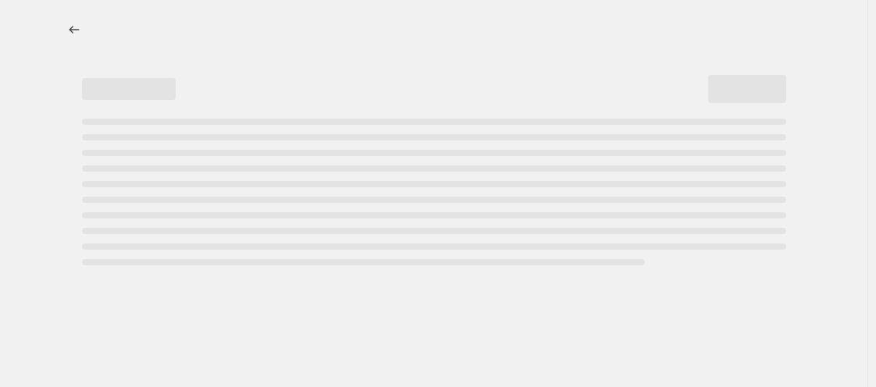
select select "percentage"
select select "vendor"
select select "tag"
select select "product_status"
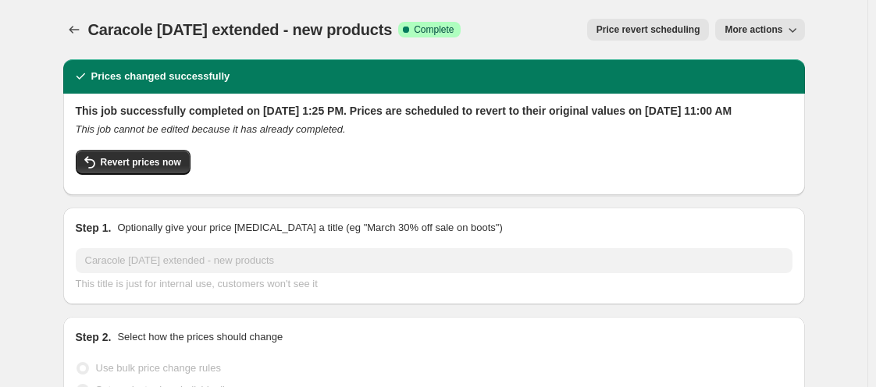
select select "percentage"
select select "vendor"
select select "tag"
select select "product_status"
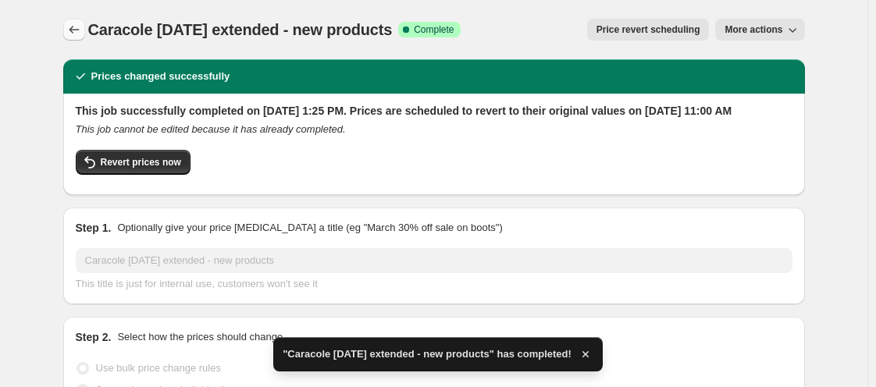
click at [82, 24] on icon "Price change jobs" at bounding box center [74, 30] width 16 height 16
